Goal: Information Seeking & Learning: Learn about a topic

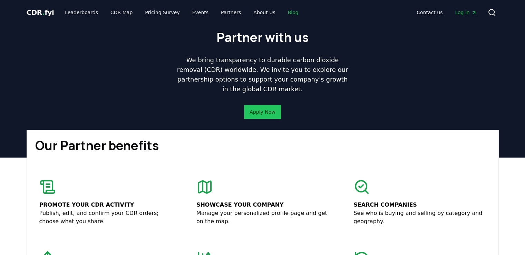
click at [283, 13] on link "Blog" at bounding box center [294, 12] width 22 height 12
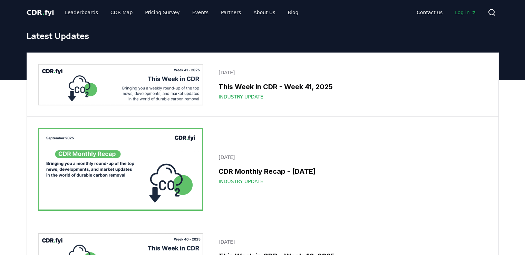
scroll to position [69, 0]
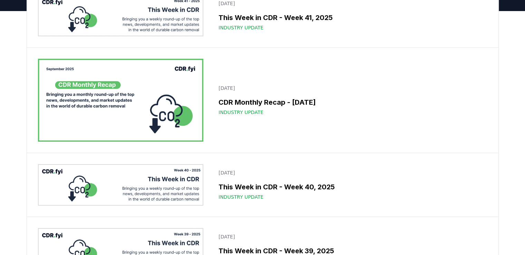
click at [332, 100] on h3 "CDR Monthly Recap - [DATE]" at bounding box center [351, 102] width 265 height 10
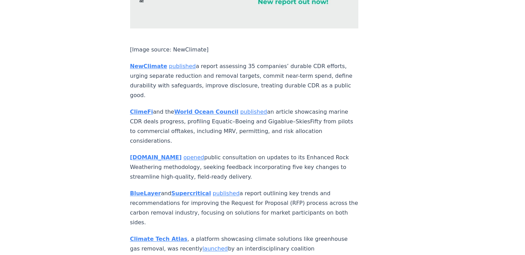
scroll to position [3590, 0]
